Goal: Communication & Community: Share content

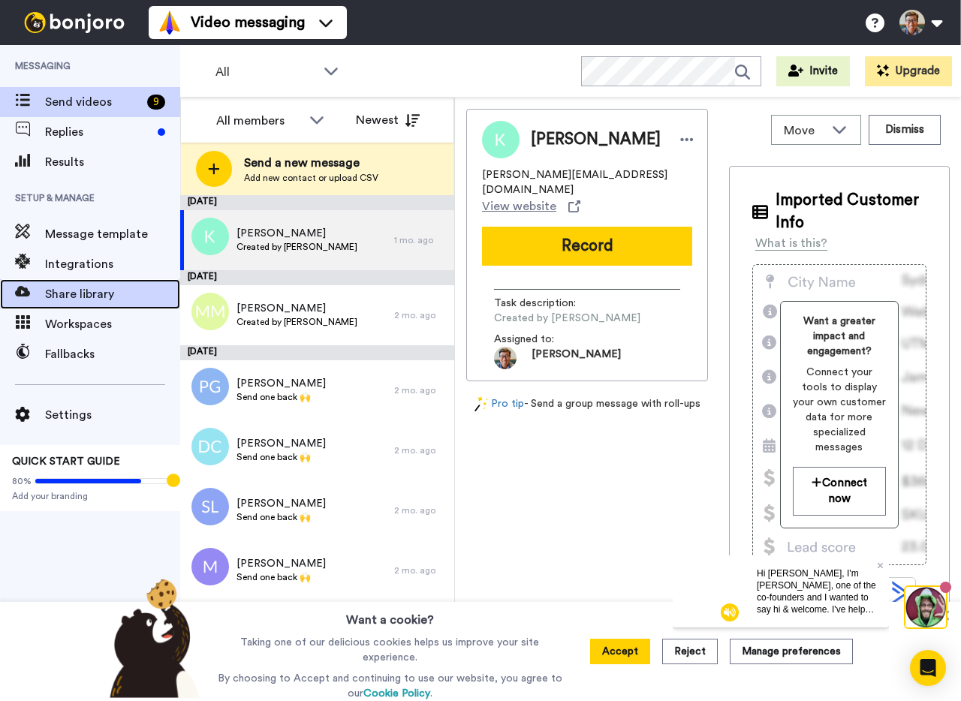
click at [82, 297] on span "Share library" at bounding box center [112, 294] width 135 height 18
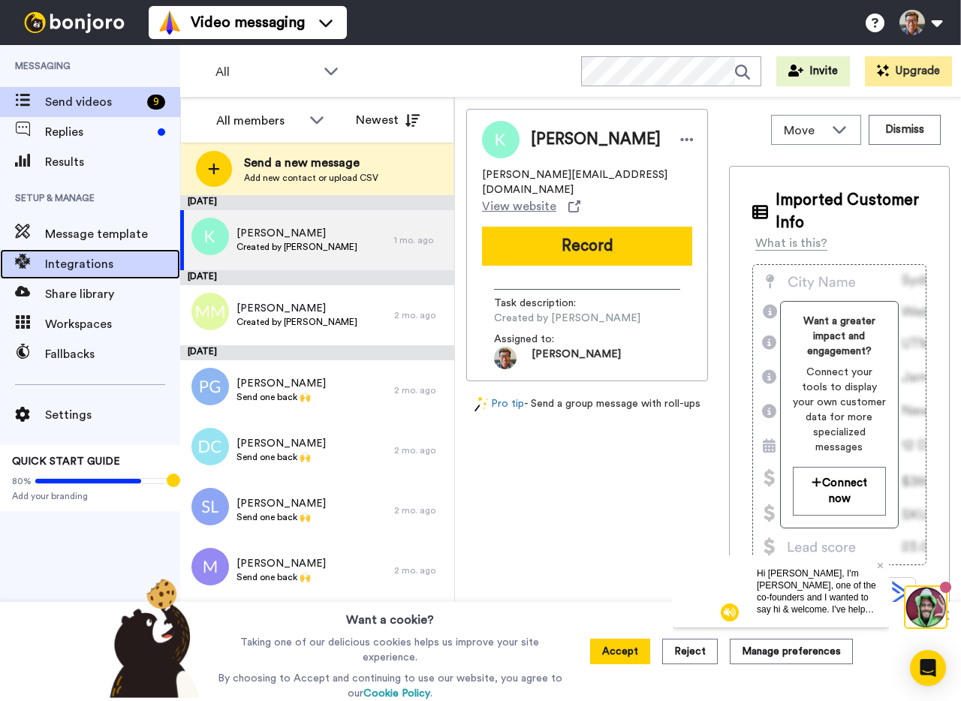
click at [77, 261] on span "Integrations" at bounding box center [112, 264] width 135 height 18
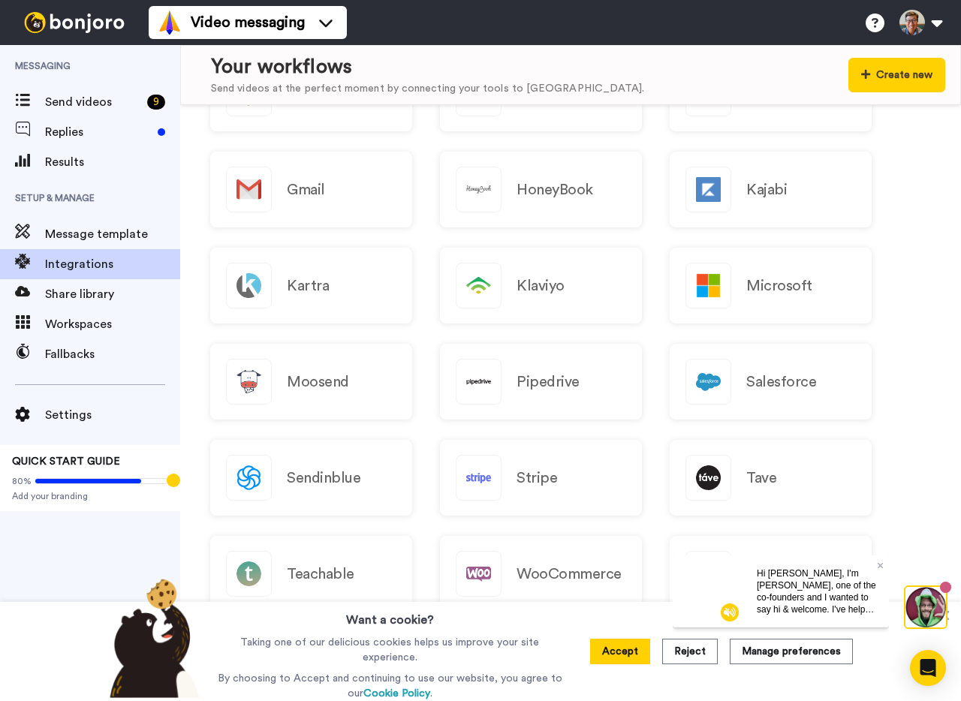
scroll to position [1340, 0]
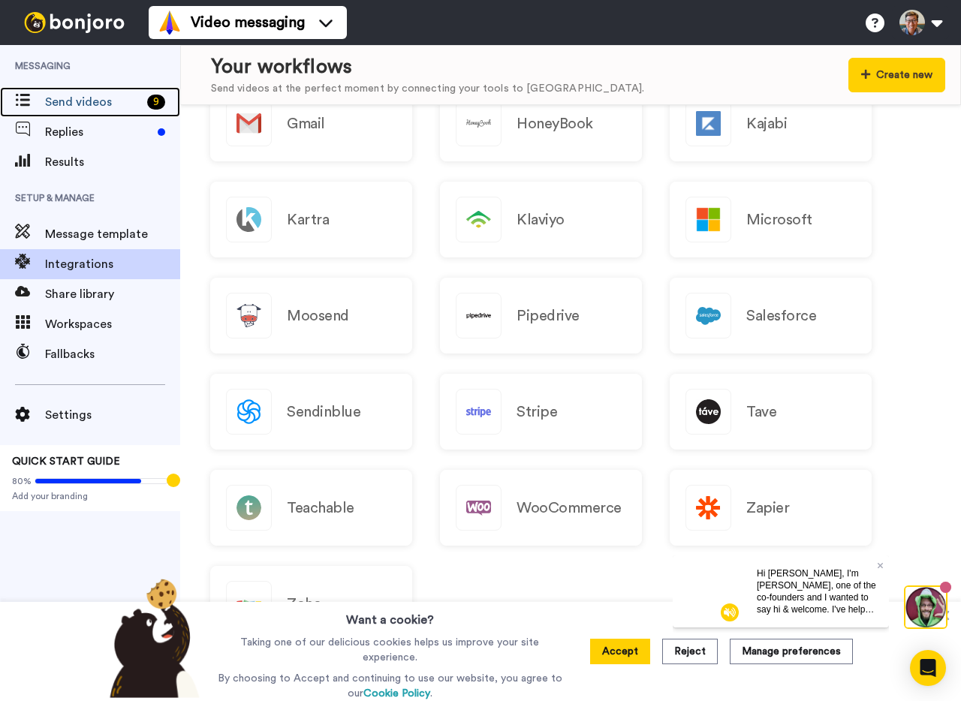
click at [56, 98] on span "Send videos" at bounding box center [93, 102] width 96 height 18
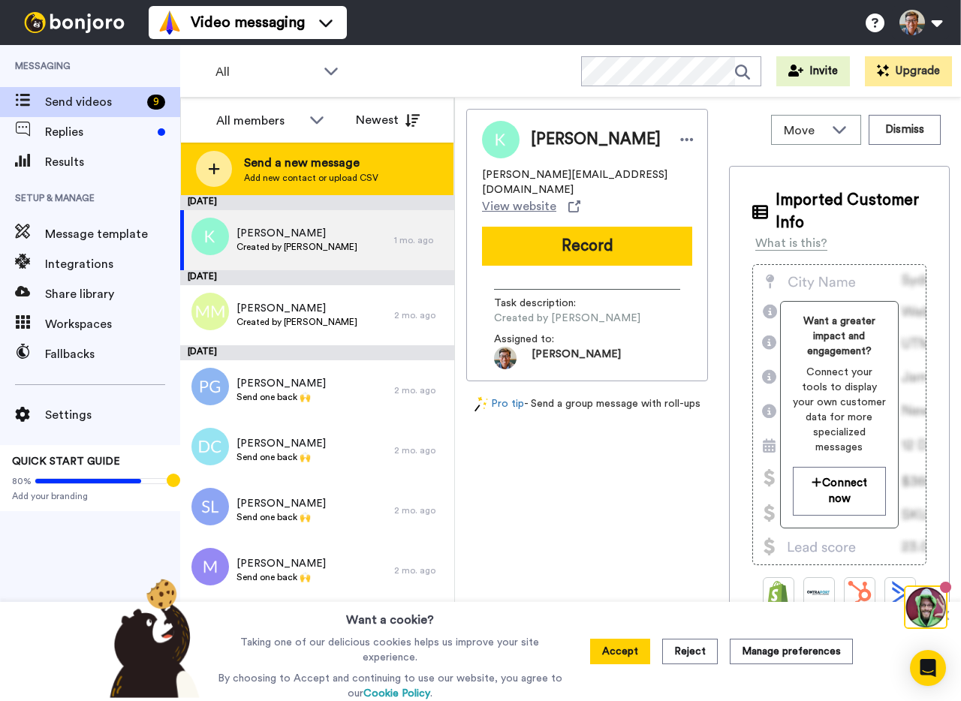
click at [320, 165] on span "Send a new message" at bounding box center [311, 163] width 134 height 18
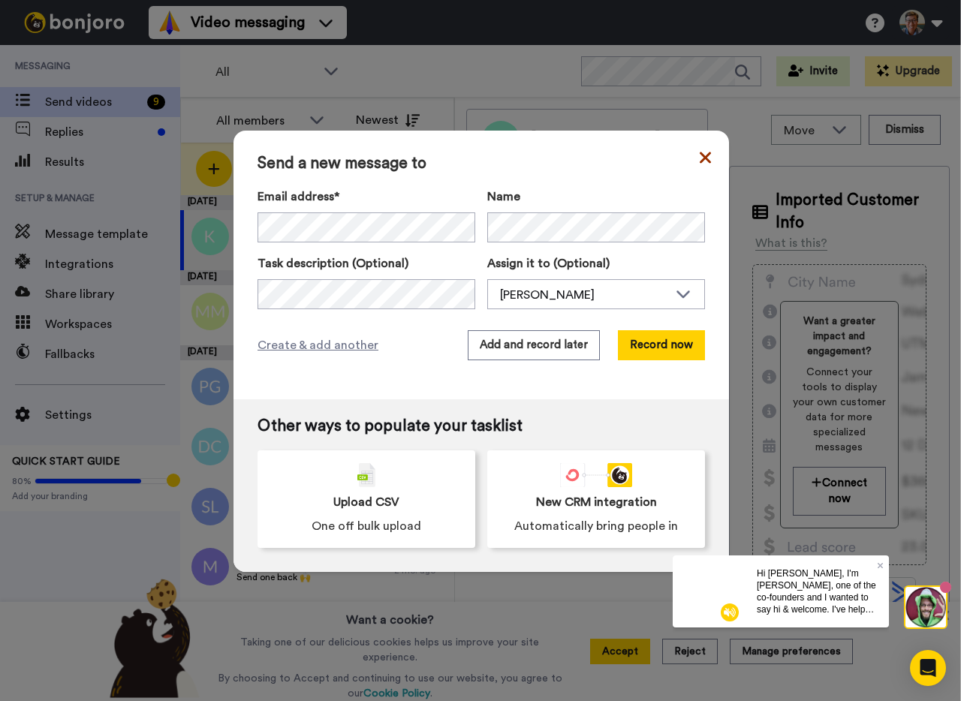
click at [708, 152] on icon at bounding box center [705, 158] width 11 height 18
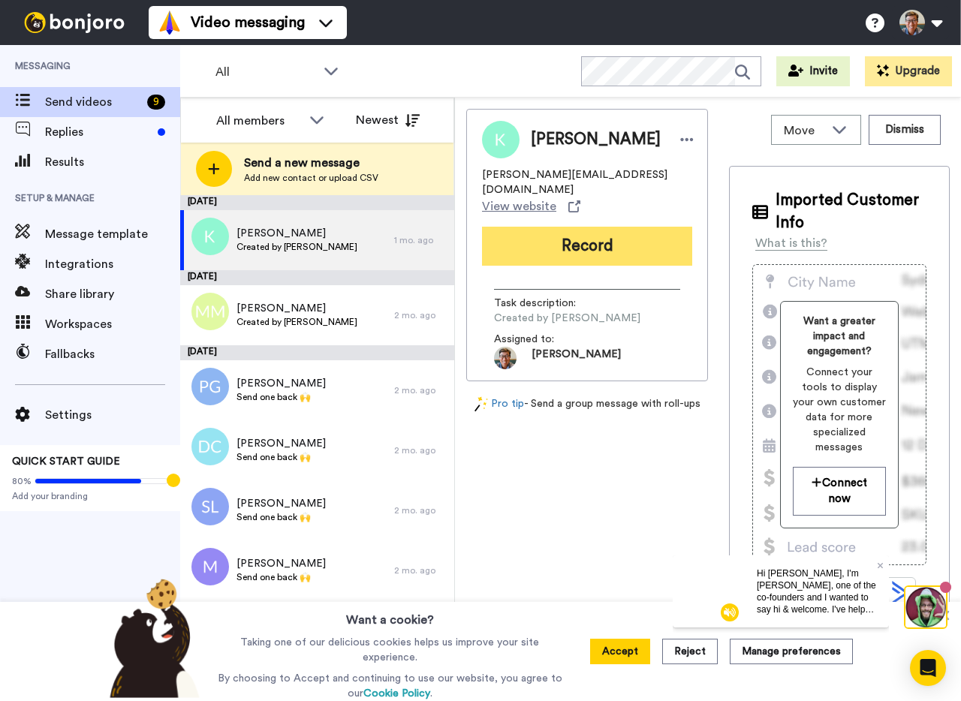
click at [567, 227] on button "Record" at bounding box center [587, 246] width 210 height 39
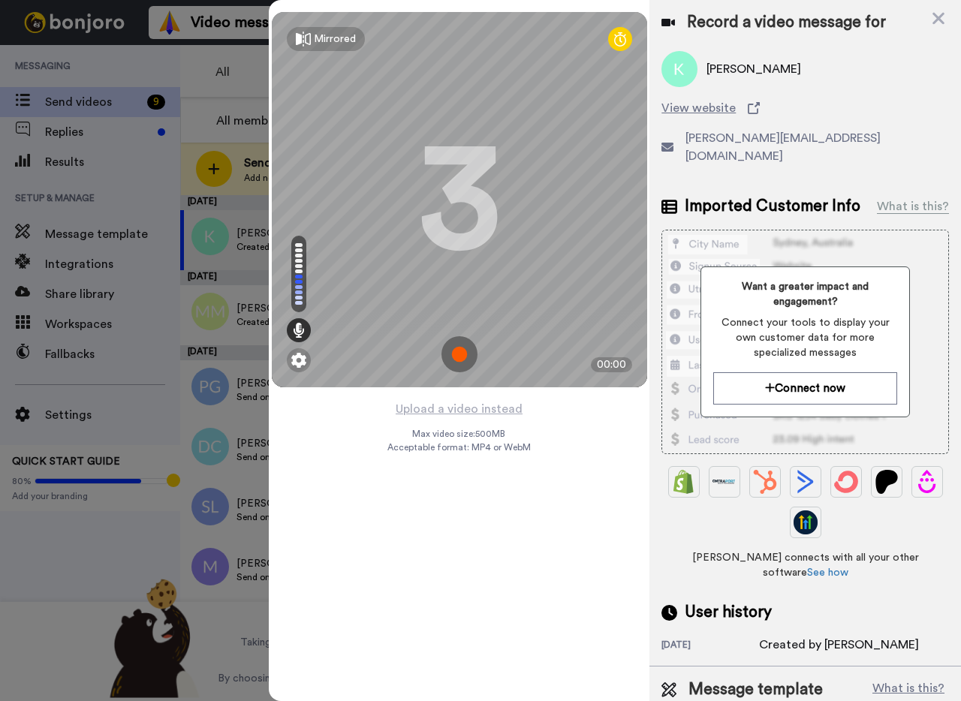
click at [457, 357] on img at bounding box center [460, 354] width 36 height 36
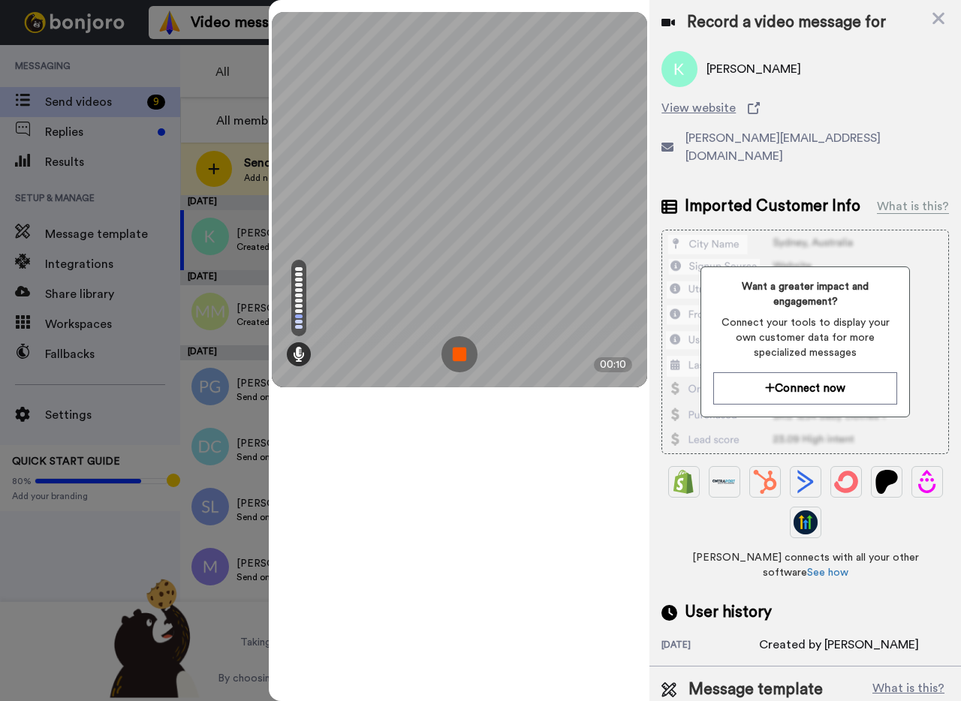
click at [457, 352] on img at bounding box center [460, 354] width 36 height 36
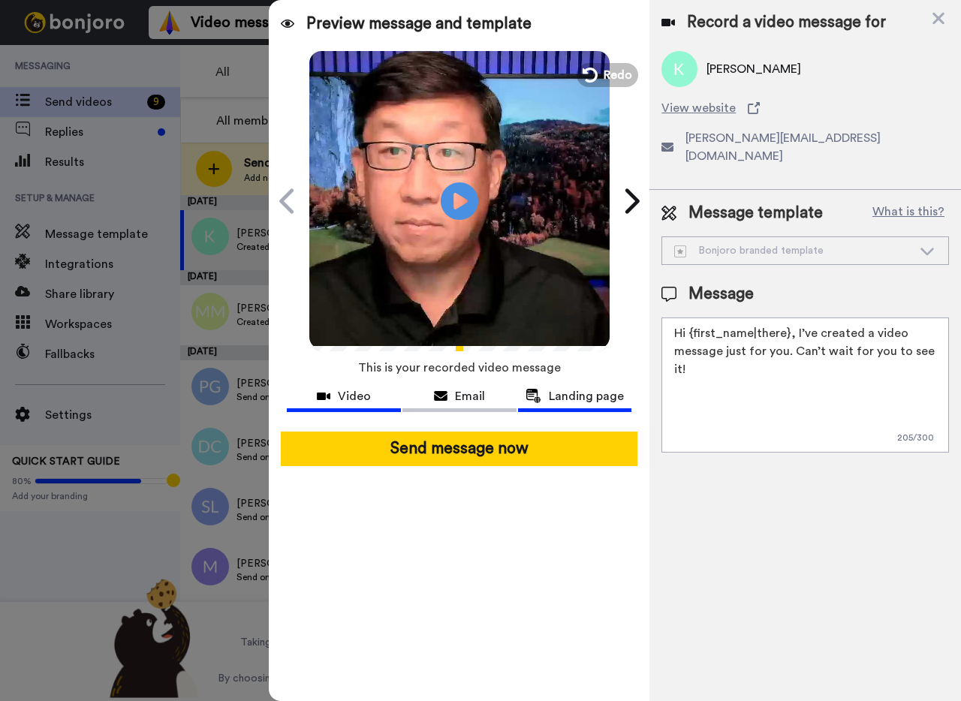
click at [568, 396] on span "Landing page" at bounding box center [586, 397] width 75 height 18
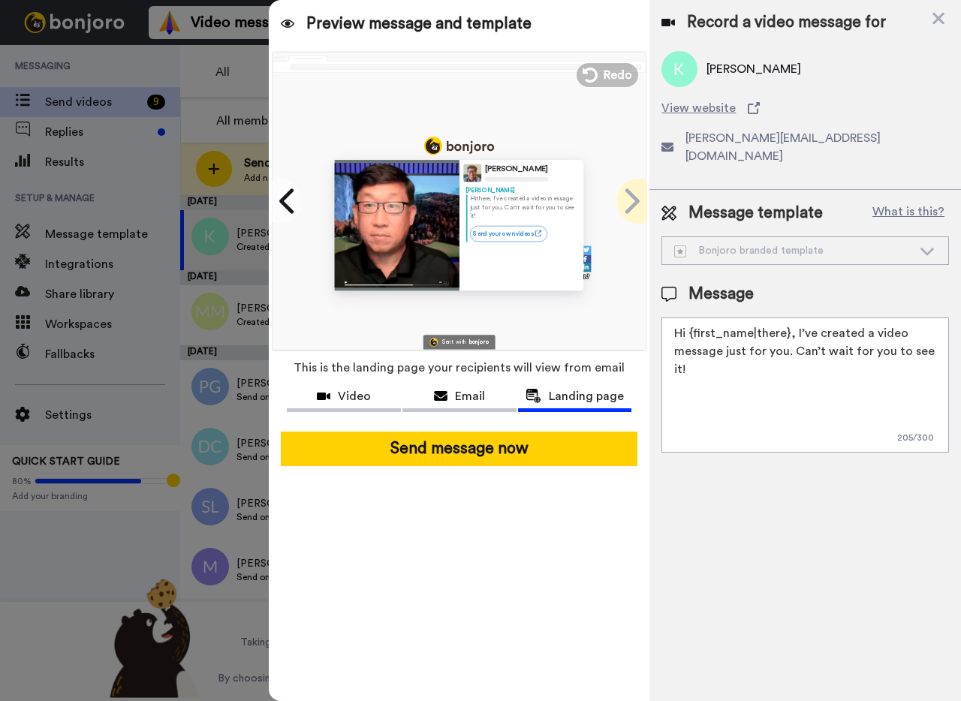
click at [641, 193] on icon at bounding box center [631, 201] width 24 height 29
click at [629, 201] on icon at bounding box center [631, 201] width 24 height 29
click at [946, 13] on icon at bounding box center [938, 18] width 15 height 19
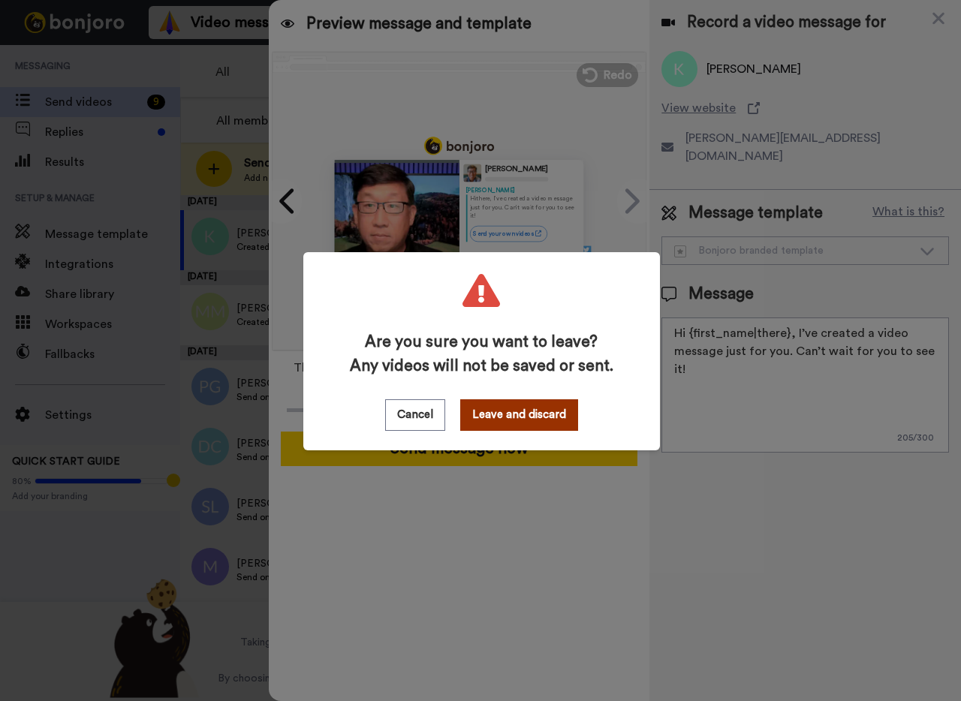
click at [493, 410] on button "Leave and discard" at bounding box center [519, 416] width 118 height 32
